Goal: Communication & Community: Participate in discussion

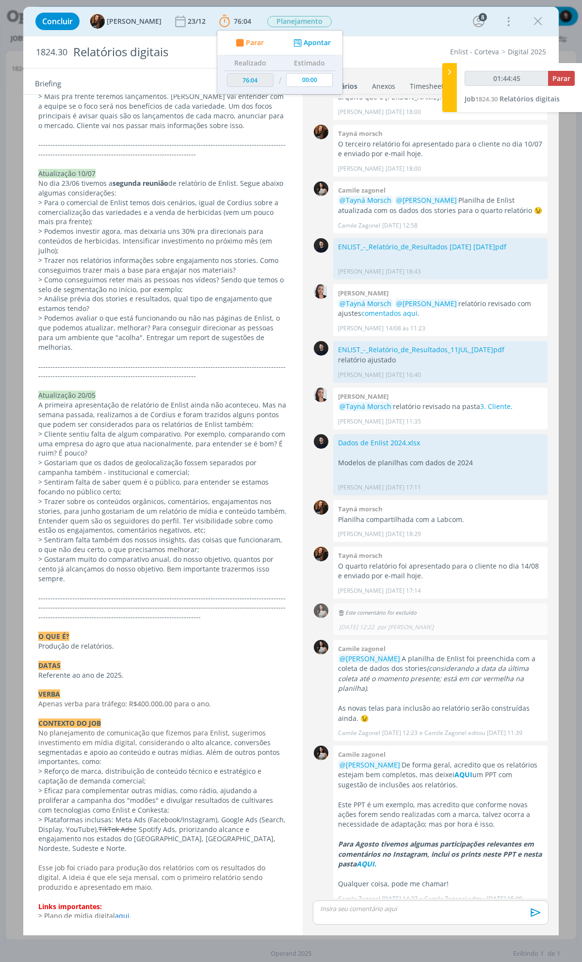
scroll to position [1312, 0]
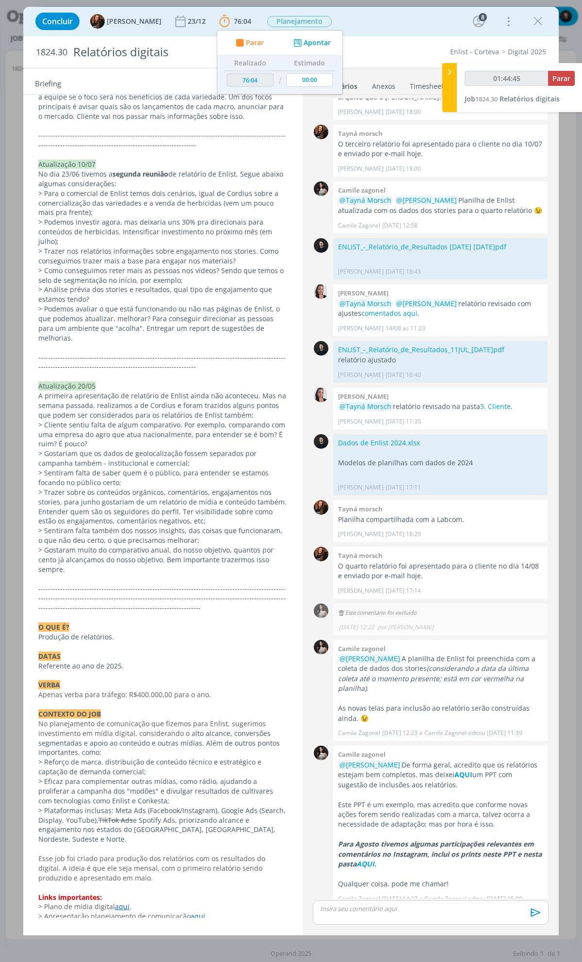
click at [76, 960] on link "PASTA DO JOB." at bounding box center [62, 964] width 48 height 9
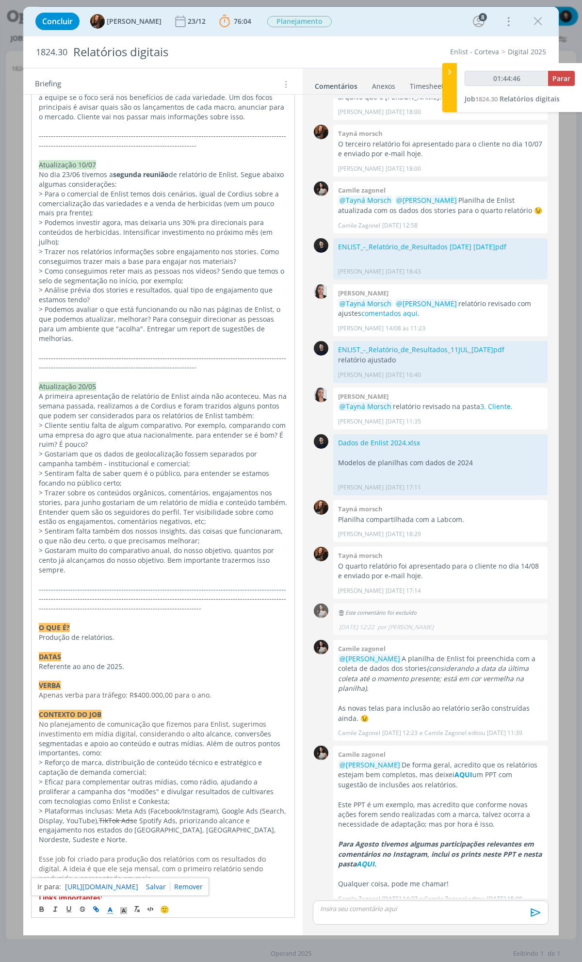
click at [94, 888] on link "[URL][DOMAIN_NAME]" at bounding box center [101, 887] width 73 height 13
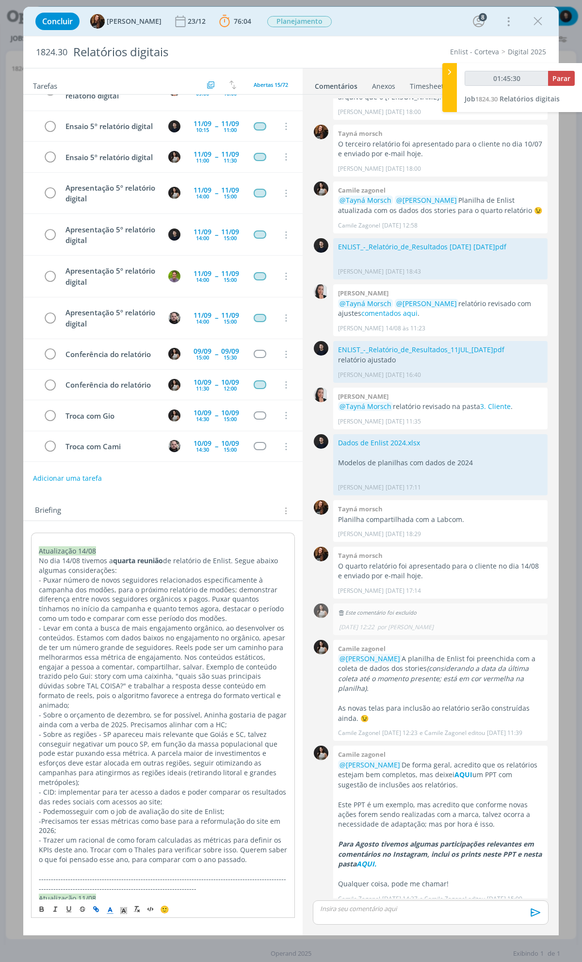
scroll to position [0, 0]
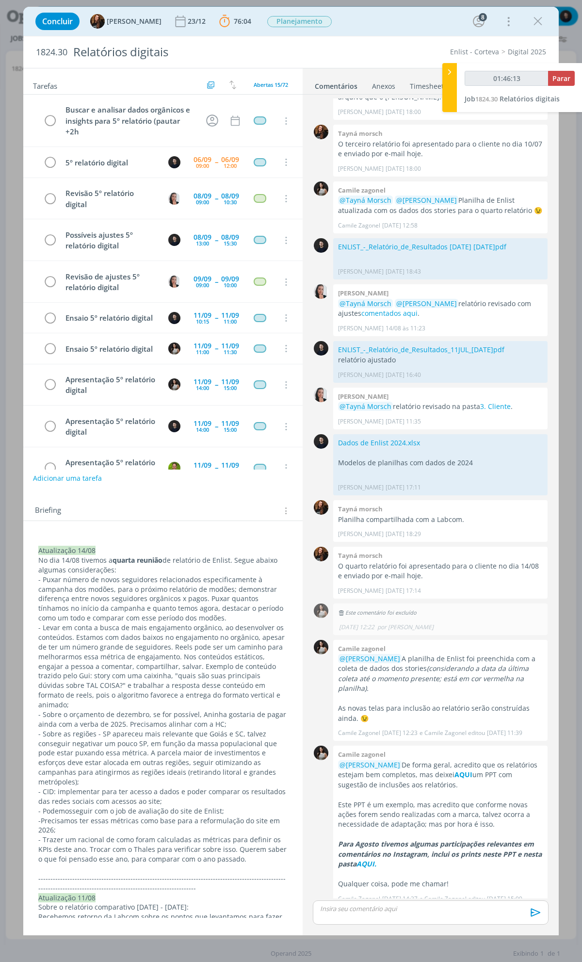
click at [422, 913] on p "dialog" at bounding box center [431, 908] width 220 height 9
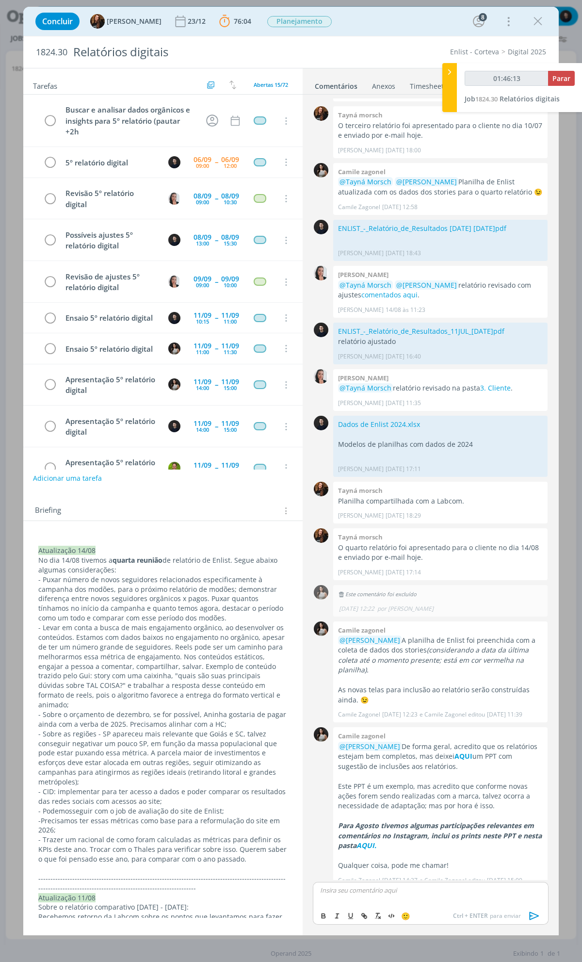
type input "01:46:14"
type input "01:46:31"
click at [367, 917] on icon "dialog" at bounding box center [365, 917] width 3 height 3
type input "aqui"
type input "01:46:32"
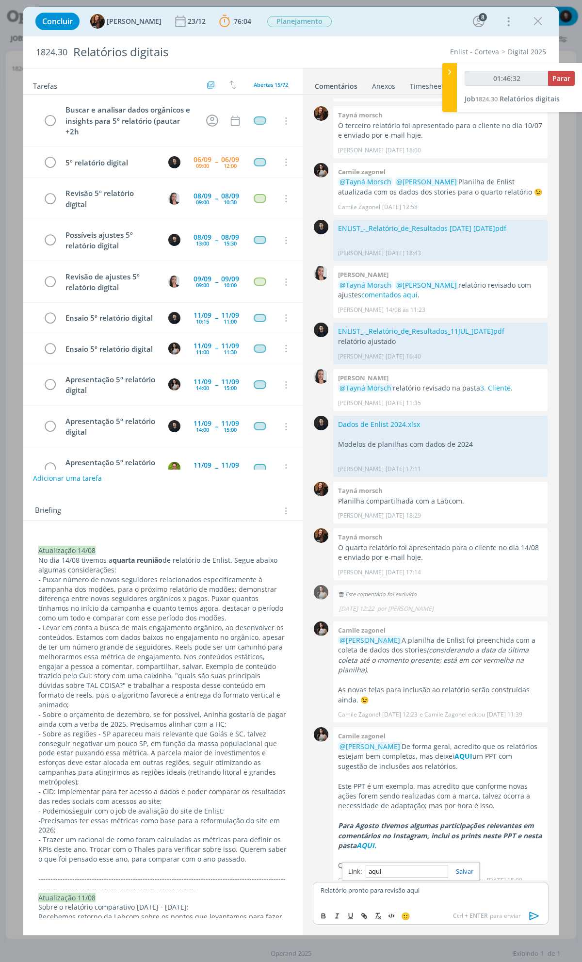
paste input "[URL][DOMAIN_NAME]"
type input "[URL][DOMAIN_NAME]"
type input "01:46:33"
type input "[URL][DOMAIN_NAME]"
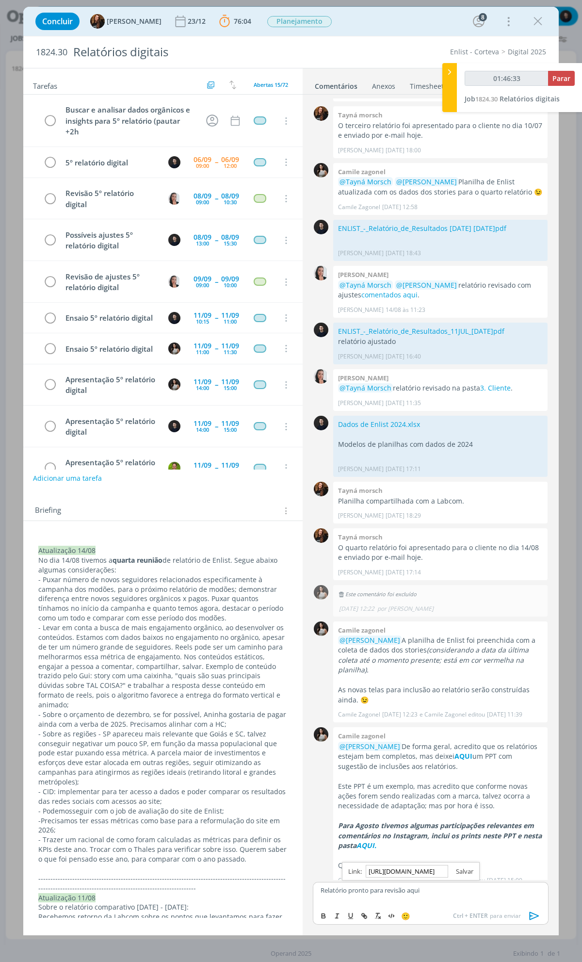
click at [467, 871] on link "dialog" at bounding box center [460, 871] width 25 height 9
click at [533, 916] on icon "dialog" at bounding box center [534, 916] width 15 height 15
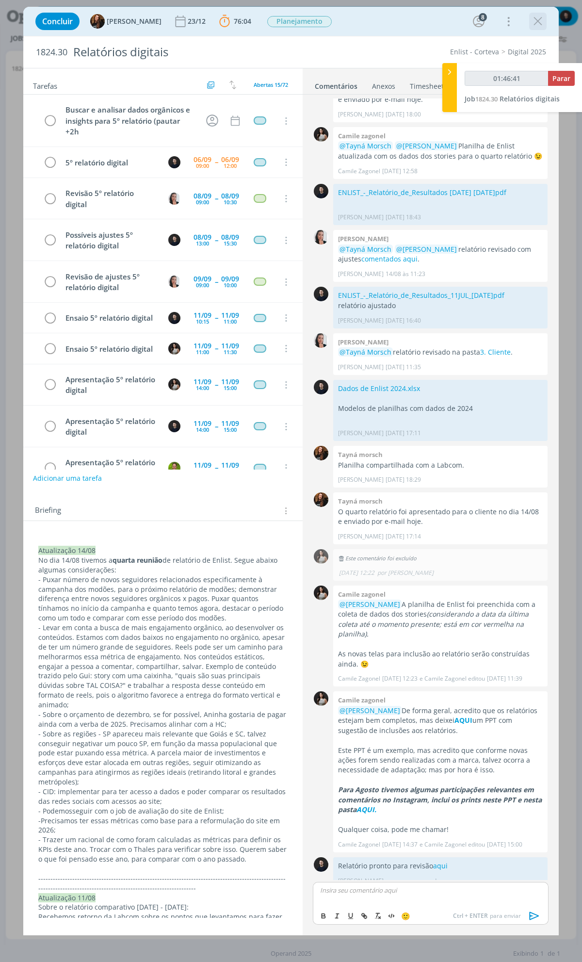
click at [540, 21] on icon "dialog" at bounding box center [538, 21] width 15 height 15
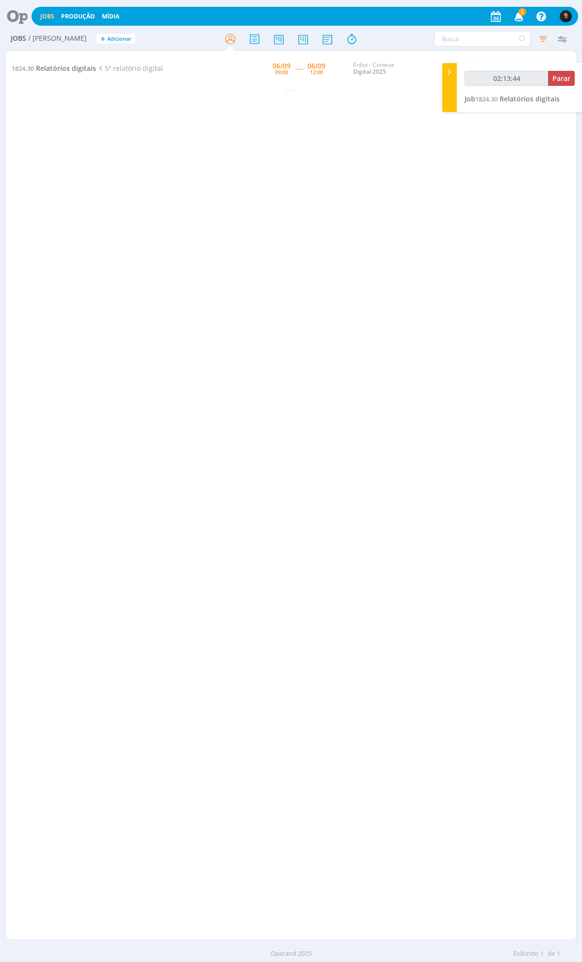
type input "02:14:44"
